Goal: Information Seeking & Learning: Learn about a topic

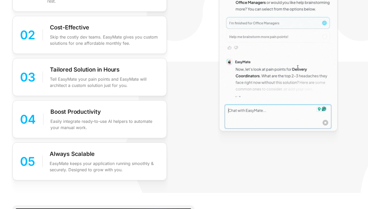
scroll to position [809, 0]
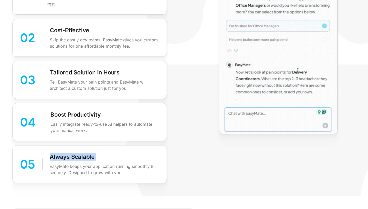
drag, startPoint x: 51, startPoint y: 156, endPoint x: 104, endPoint y: 160, distance: 53.4
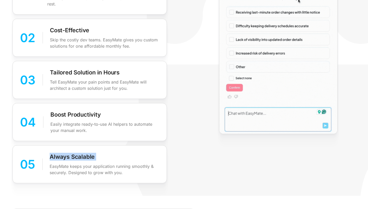
click at [104, 160] on div "Always Scalable EasyMate keeps your application running smoothly & securely. De…" at bounding box center [105, 164] width 110 height 23
copy p "Always Scalable"
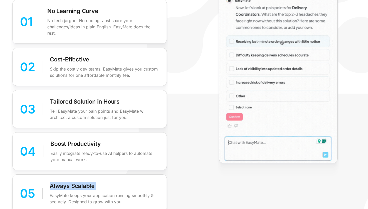
scroll to position [778, 0]
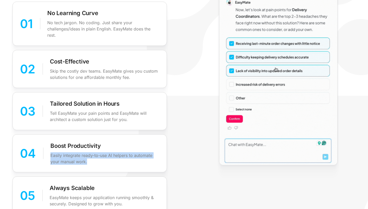
drag, startPoint x: 51, startPoint y: 155, endPoint x: 87, endPoint y: 158, distance: 36.3
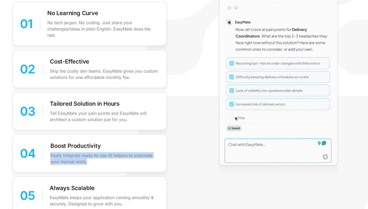
click at [87, 158] on p "Easily integrate ready-to-use AI helpers to automate your manual work." at bounding box center [104, 158] width 109 height 12
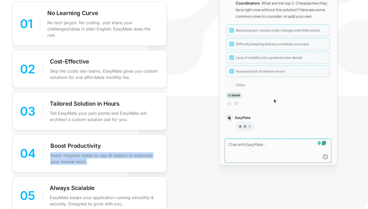
copy p "Easily integrate ready-to-use AI helpers to automate your manual work."
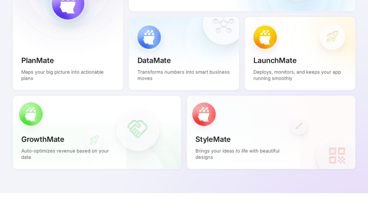
scroll to position [501, 0]
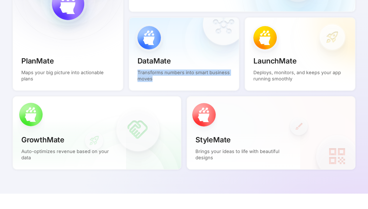
drag, startPoint x: 137, startPoint y: 72, endPoint x: 153, endPoint y: 80, distance: 17.8
click at [153, 80] on p "Transforms numbers into smart business moves" at bounding box center [184, 75] width 93 height 12
copy p "Transforms numbers into smart business moves"
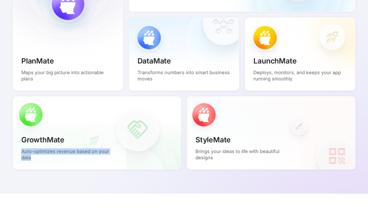
drag, startPoint x: 22, startPoint y: 152, endPoint x: 31, endPoint y: 158, distance: 11.2
click at [31, 158] on p "Auto-optimizes revenue based on your data" at bounding box center [69, 154] width 96 height 12
copy p "Auto-optimizes revenue based on your data"
click at [107, 169] on div "GrowthMate Auto-optimizes revenue based on your data" at bounding box center [96, 133] width 169 height 74
click at [82, 130] on div "GrowthMate Auto-optimizes revenue based on your data" at bounding box center [69, 147] width 113 height 43
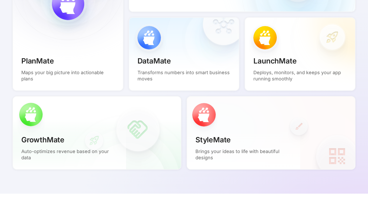
click at [81, 148] on div "GrowthMate Auto-optimizes revenue based on your data" at bounding box center [69, 147] width 113 height 43
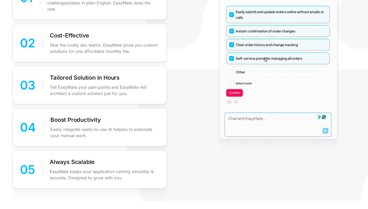
scroll to position [808, 0]
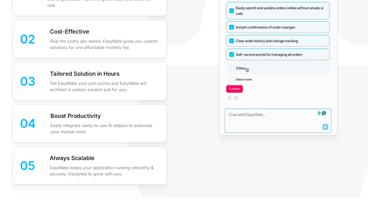
click at [81, 124] on p "Easily integrate ready-to-use AI helpers to automate your manual work." at bounding box center [104, 128] width 109 height 12
click at [30, 124] on div "04" at bounding box center [28, 123] width 16 height 19
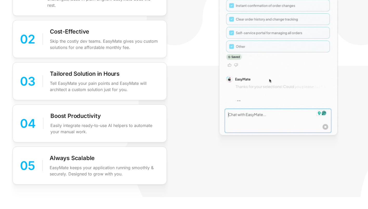
click at [60, 114] on p "Boost Productivity" at bounding box center [75, 116] width 50 height 8
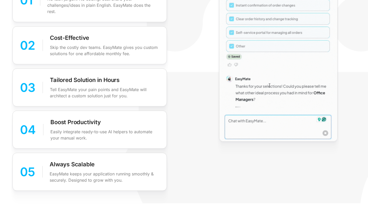
scroll to position [801, 0]
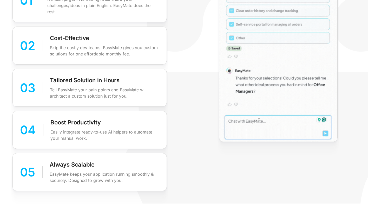
click at [27, 126] on div "04" at bounding box center [28, 129] width 16 height 19
click at [49, 126] on div "04 Boost Productivity Easily integrate ready-to-use AI helpers to automate your…" at bounding box center [89, 130] width 154 height 38
click at [57, 123] on p "Boost Productivity" at bounding box center [75, 122] width 50 height 8
click at [70, 123] on p "Boost Productivity" at bounding box center [75, 122] width 50 height 8
click at [76, 139] on p "Easily integrate ready-to-use AI helpers to automate your manual work." at bounding box center [104, 135] width 109 height 12
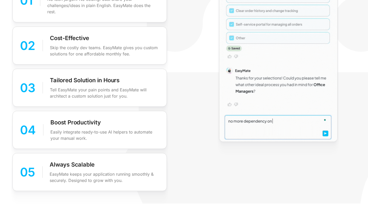
click at [91, 132] on p "Easily integrate ready-to-use AI helpers to automate your manual work." at bounding box center [104, 135] width 109 height 12
click at [97, 119] on p "Boost Productivity" at bounding box center [75, 122] width 50 height 8
click at [64, 124] on p "Boost Productivity" at bounding box center [75, 122] width 50 height 8
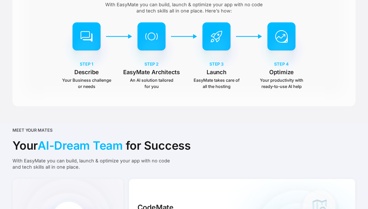
scroll to position [263, 0]
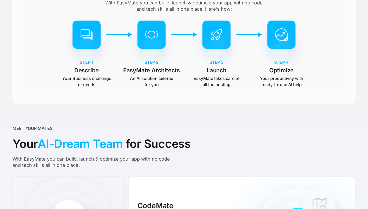
click at [284, 75] on div "STEP 4 Optimize Your productivity with ready-to-use AI help" at bounding box center [281, 73] width 62 height 29
click at [282, 28] on img at bounding box center [282, 47] width 52 height 52
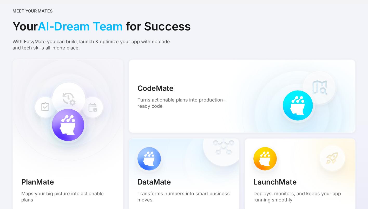
scroll to position [429, 0]
